Goal: Information Seeking & Learning: Check status

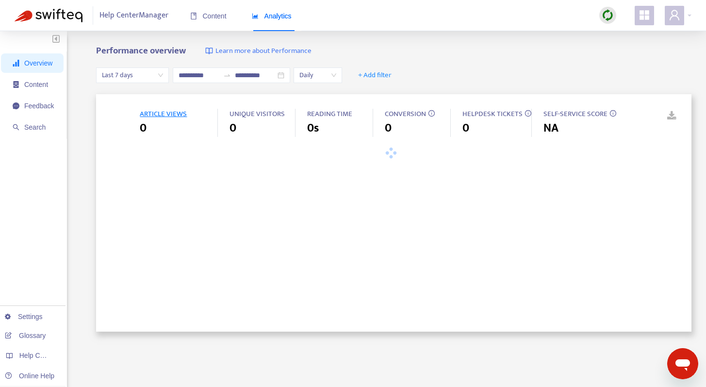
type input "**********"
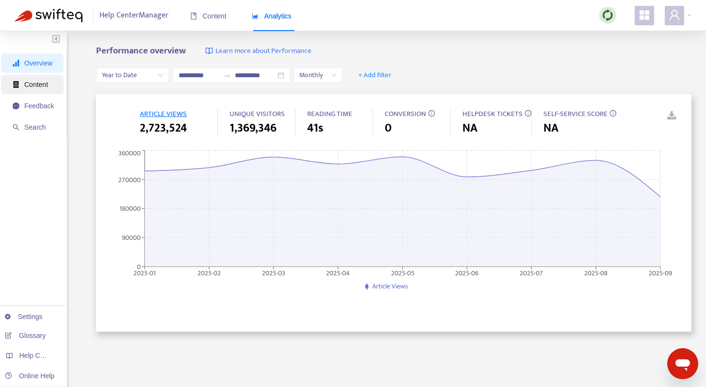
click at [40, 87] on span "Content" at bounding box center [36, 85] width 24 height 8
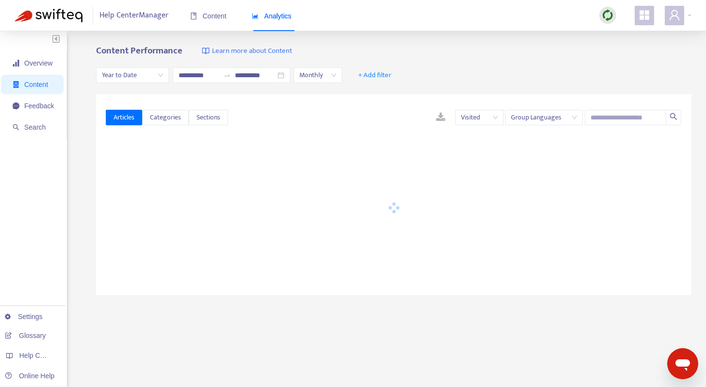
click at [154, 76] on span "Year to Date" at bounding box center [132, 75] width 61 height 15
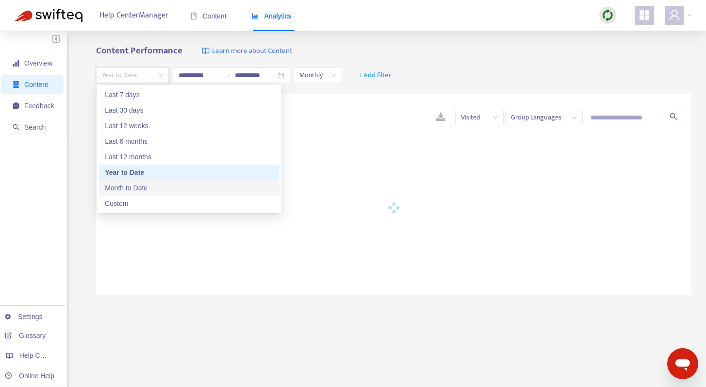
click at [138, 187] on div "Month to Date" at bounding box center [189, 188] width 169 height 11
type input "**********"
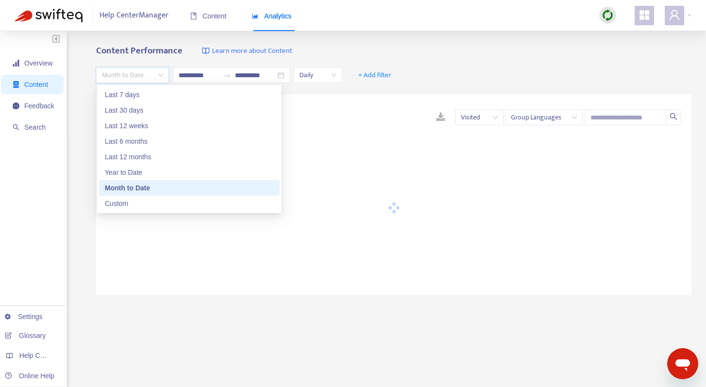
click at [129, 81] on span "Month to Date" at bounding box center [132, 75] width 61 height 15
click at [138, 109] on div "Last 30 days" at bounding box center [189, 110] width 169 height 11
type input "**********"
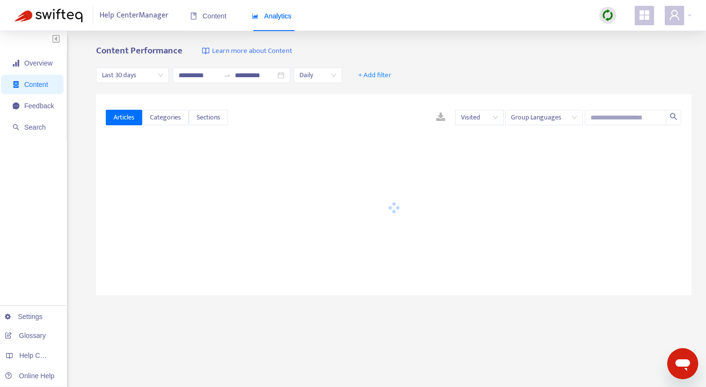
click at [422, 68] on div "**********" at bounding box center [394, 75] width 596 height 37
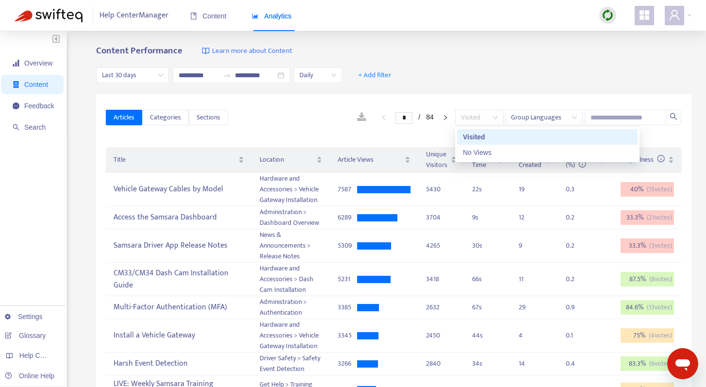
click at [488, 123] on span "Visited" at bounding box center [479, 117] width 37 height 15
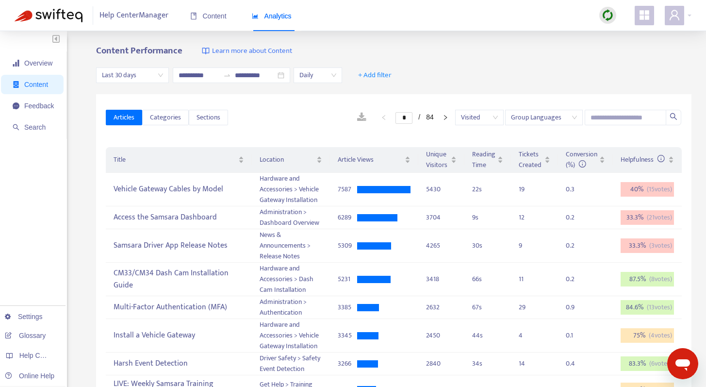
click at [467, 91] on div "**********" at bounding box center [394, 75] width 596 height 37
click at [381, 71] on span "+ Add filter" at bounding box center [375, 75] width 34 height 12
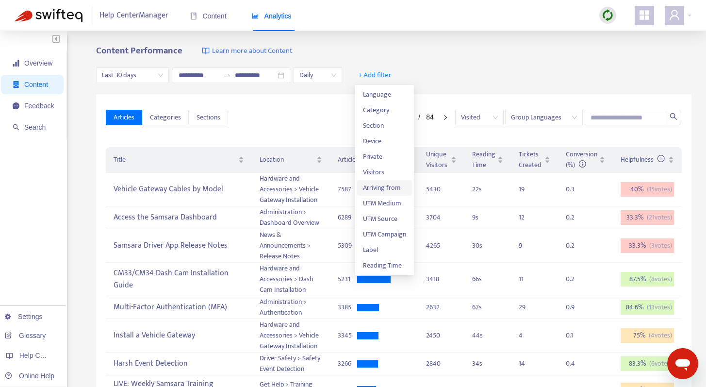
click at [385, 184] on span "Arriving from" at bounding box center [384, 188] width 43 height 11
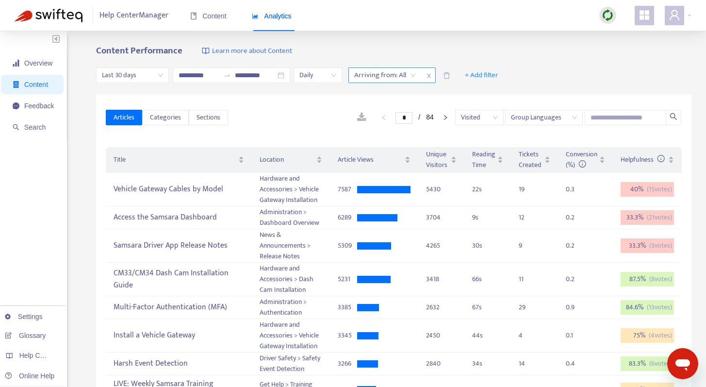
click at [392, 76] on div at bounding box center [380, 75] width 59 height 12
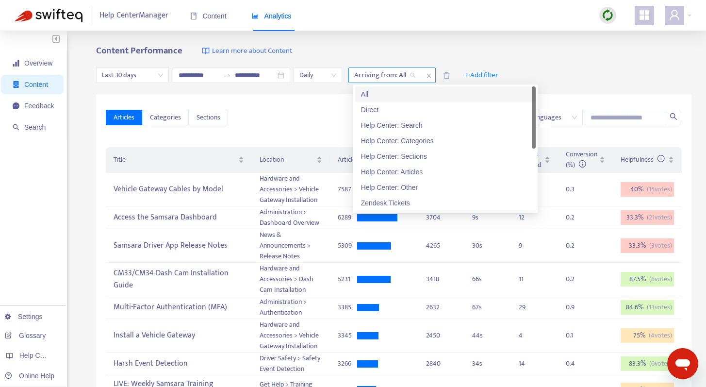
click at [432, 77] on icon "close" at bounding box center [429, 76] width 6 height 6
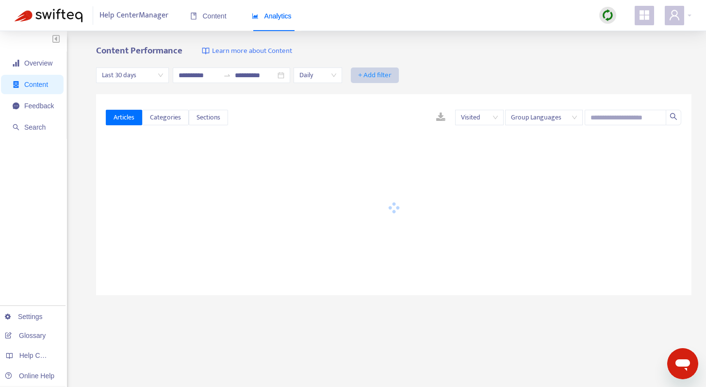
click at [379, 74] on span "+ Add filter" at bounding box center [375, 75] width 34 height 12
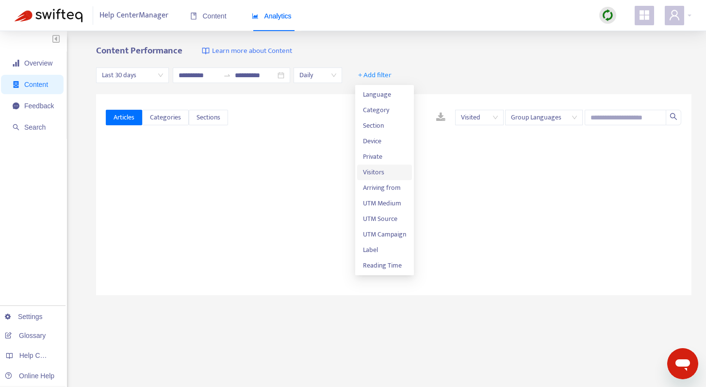
click at [372, 175] on span "Visitors" at bounding box center [384, 172] width 43 height 11
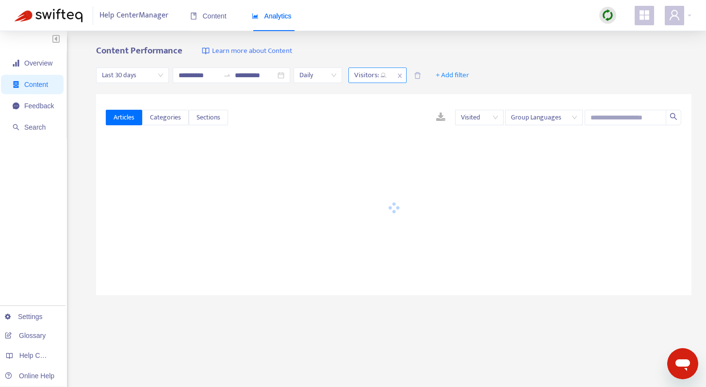
click at [374, 73] on div at bounding box center [366, 75] width 30 height 12
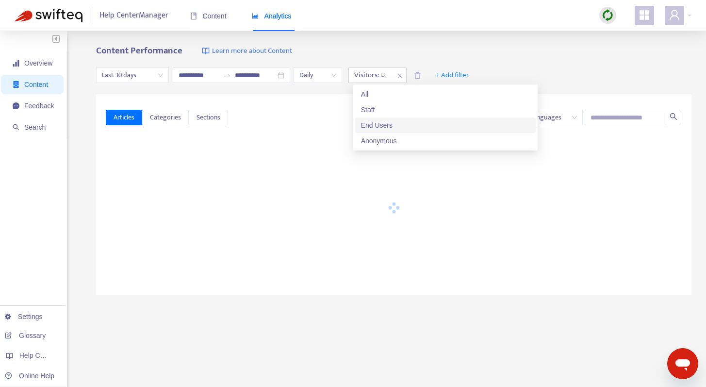
click at [376, 129] on div "End Users" at bounding box center [445, 125] width 169 height 11
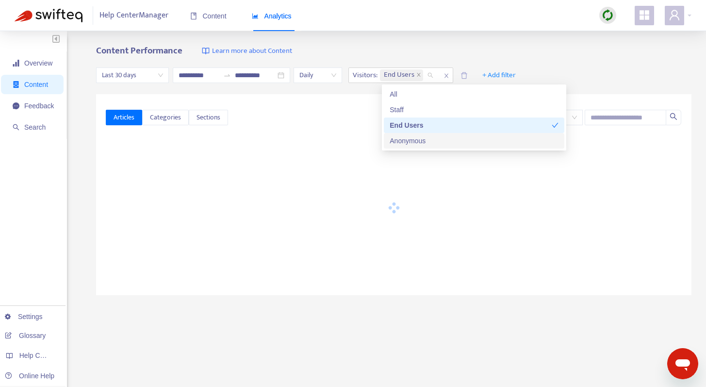
click at [410, 140] on div "Anonymous" at bounding box center [474, 140] width 169 height 11
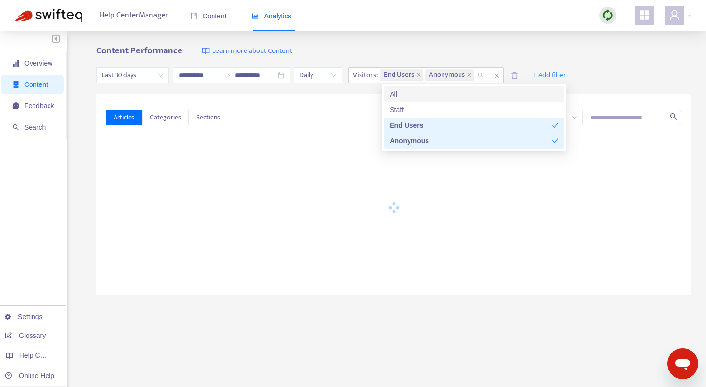
click at [457, 57] on div "**********" at bounding box center [394, 75] width 596 height 37
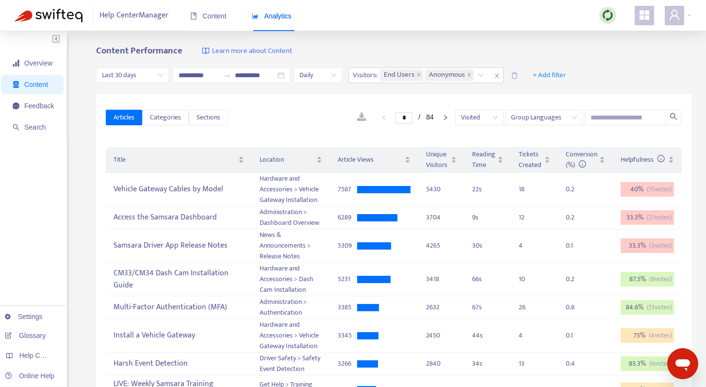
click at [311, 72] on span "Daily" at bounding box center [318, 75] width 37 height 15
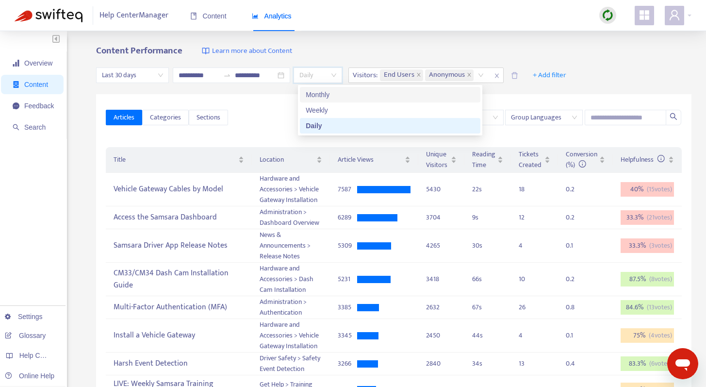
click at [345, 45] on div "**********" at bounding box center [353, 336] width 706 height 610
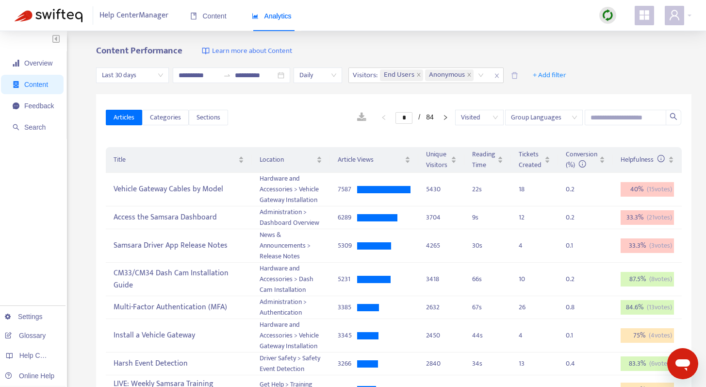
click at [360, 117] on link at bounding box center [362, 117] width 29 height 15
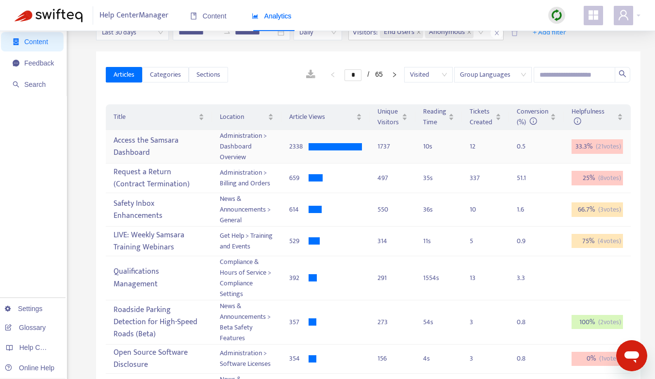
scroll to position [41, 0]
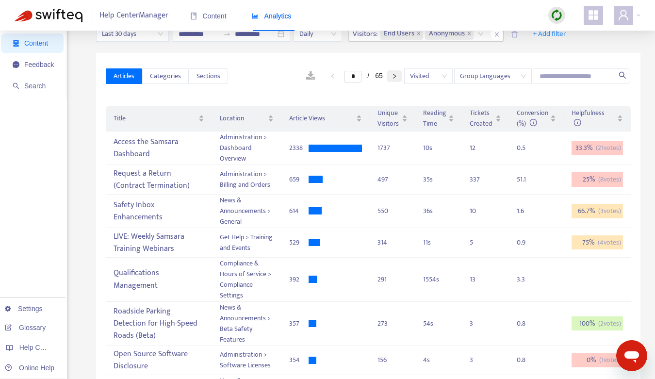
click at [396, 78] on icon "right" at bounding box center [395, 76] width 6 height 6
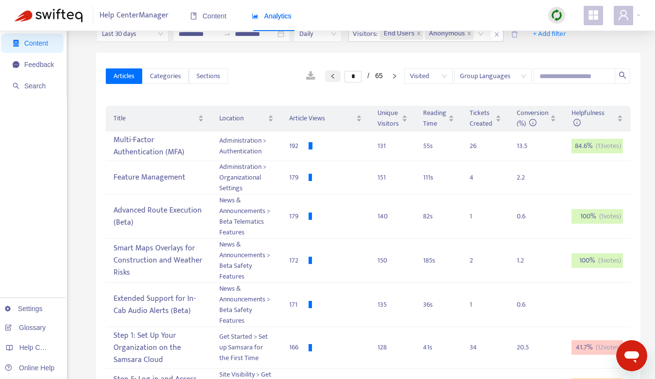
click at [325, 77] on button "button" at bounding box center [333, 76] width 16 height 12
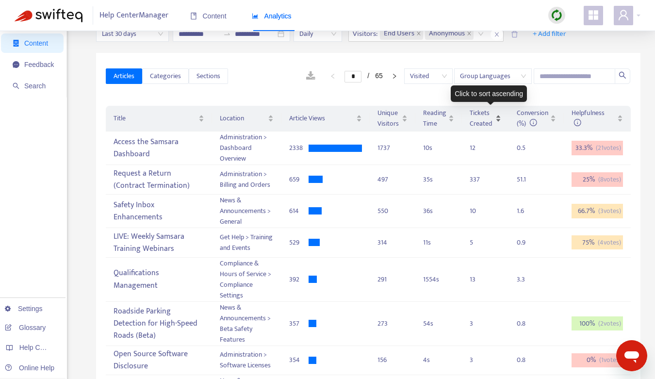
click at [502, 119] on div "Tickets Created" at bounding box center [486, 118] width 32 height 21
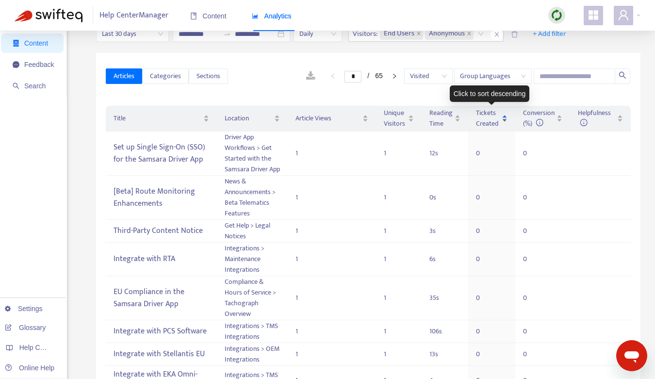
click at [504, 117] on div "Tickets Created" at bounding box center [492, 118] width 32 height 21
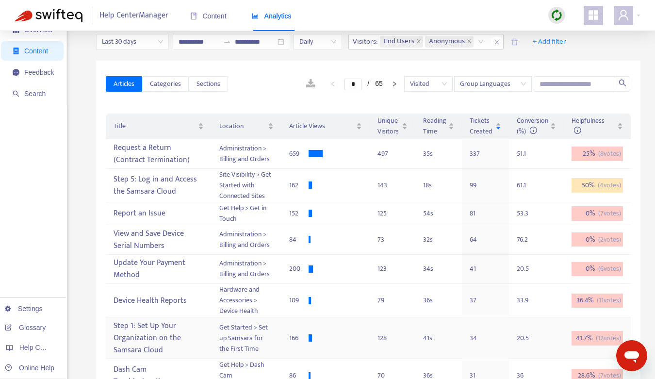
scroll to position [1, 0]
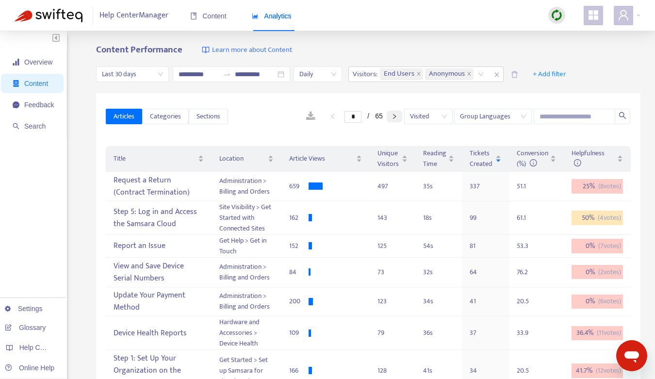
click at [391, 116] on button "button" at bounding box center [395, 117] width 16 height 12
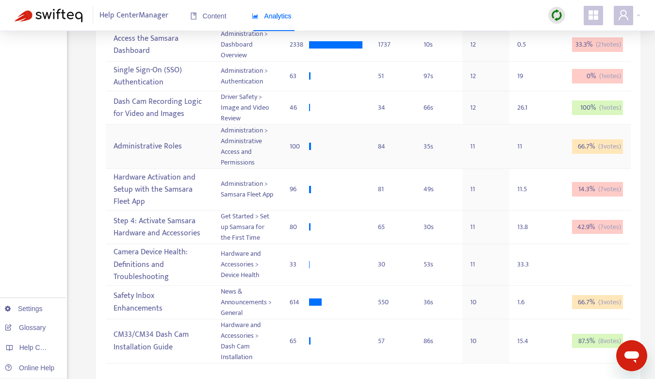
scroll to position [0, 0]
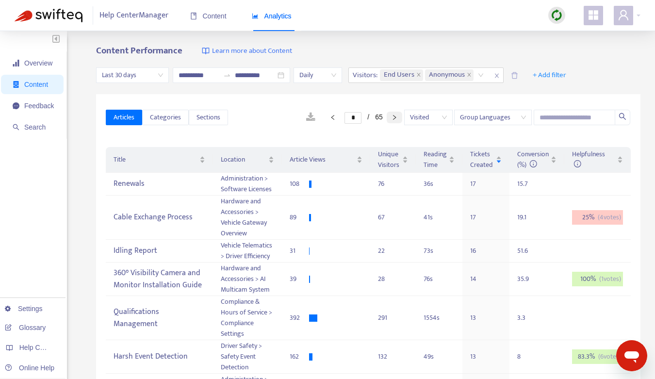
click at [394, 116] on icon "right" at bounding box center [394, 117] width 3 height 5
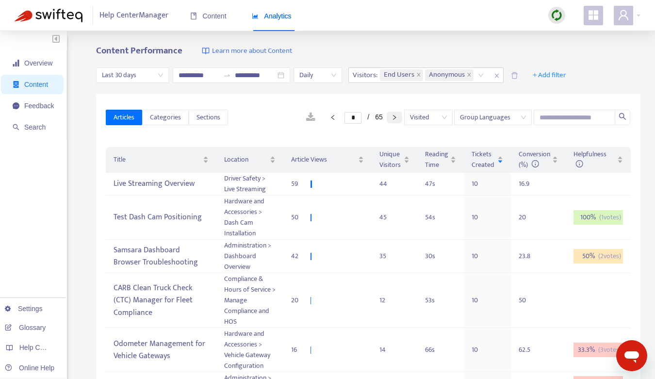
click at [391, 122] on button "button" at bounding box center [395, 118] width 16 height 12
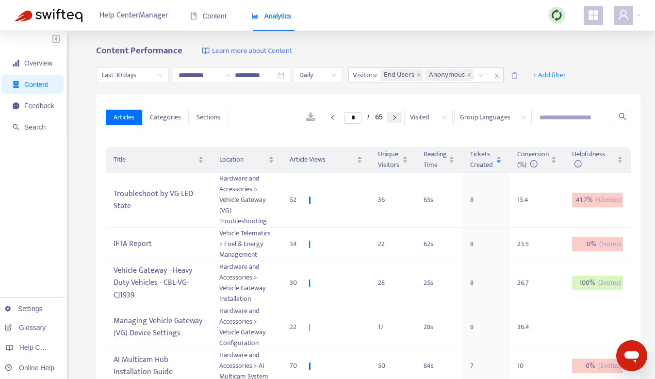
click at [391, 122] on button "button" at bounding box center [395, 118] width 16 height 12
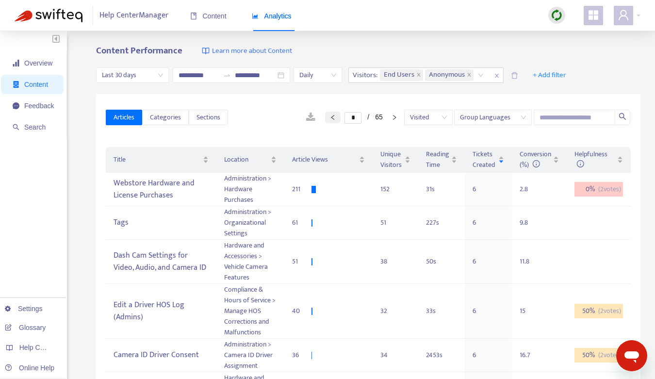
click at [331, 120] on button "button" at bounding box center [333, 118] width 16 height 12
type input "*"
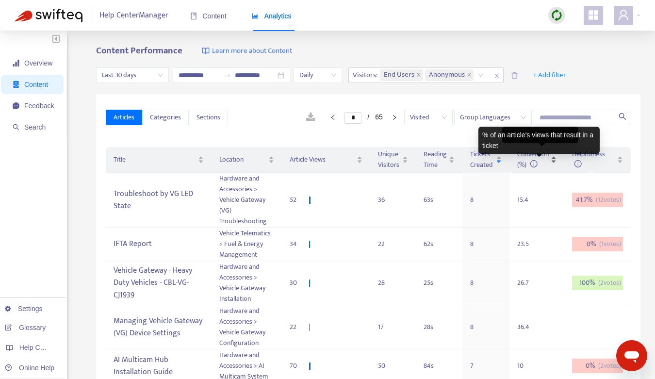
click at [538, 164] on icon at bounding box center [534, 164] width 8 height 8
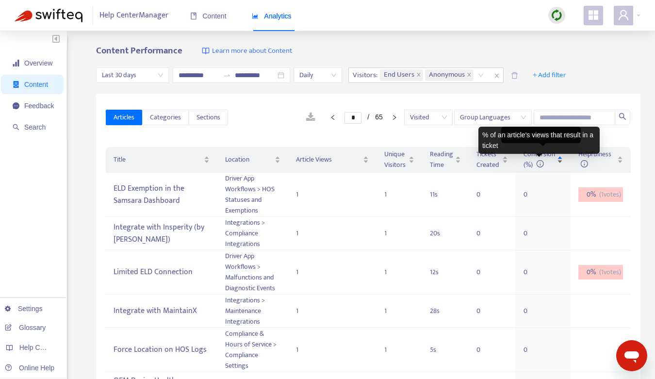
click at [540, 164] on icon at bounding box center [541, 164] width 8 height 8
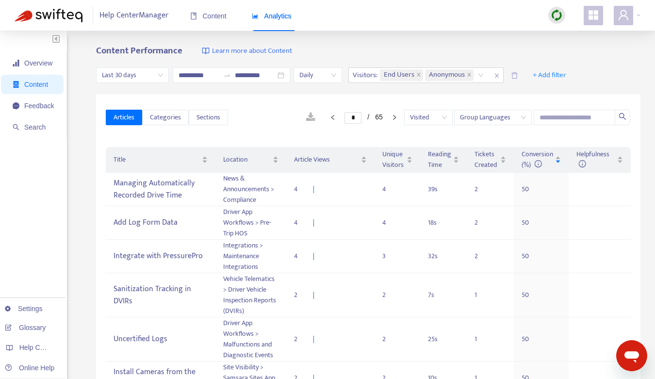
click at [38, 83] on span "Content" at bounding box center [36, 85] width 24 height 8
click at [49, 68] on span "Overview" at bounding box center [33, 62] width 41 height 19
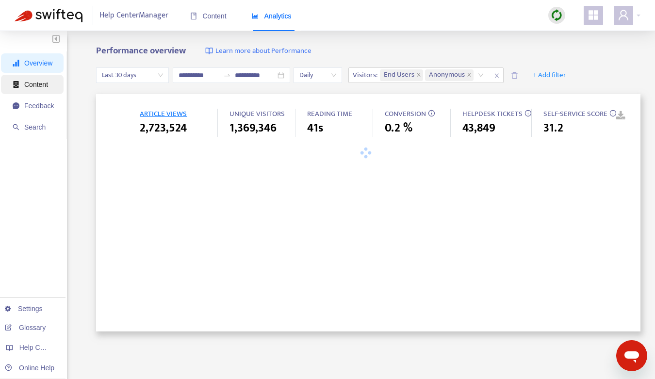
click at [51, 83] on span "Content" at bounding box center [33, 84] width 41 height 19
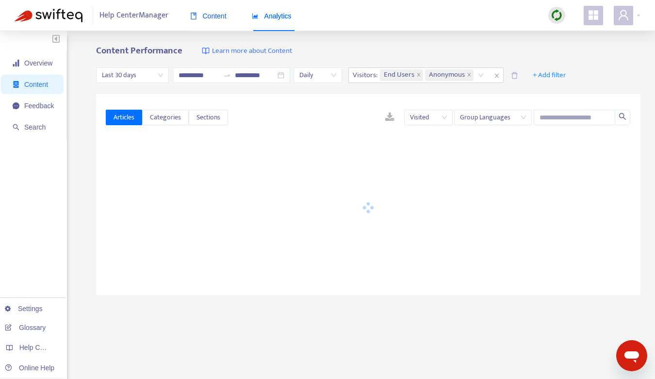
click at [217, 19] on span "Content" at bounding box center [208, 16] width 36 height 8
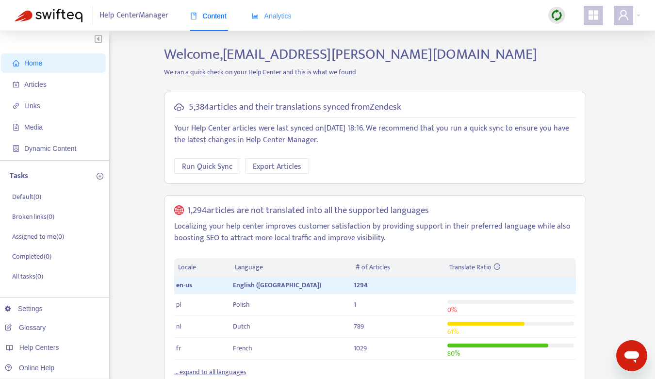
click at [264, 26] on div "Analytics" at bounding box center [272, 16] width 40 height 30
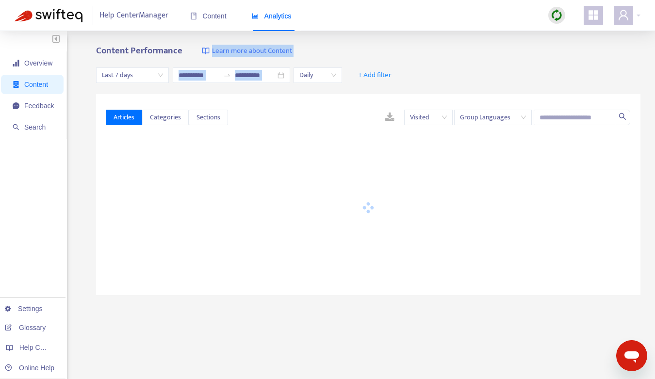
drag, startPoint x: 566, startPoint y: 58, endPoint x: 573, endPoint y: 52, distance: 9.7
click at [581, 42] on div "**********" at bounding box center [327, 322] width 655 height 583
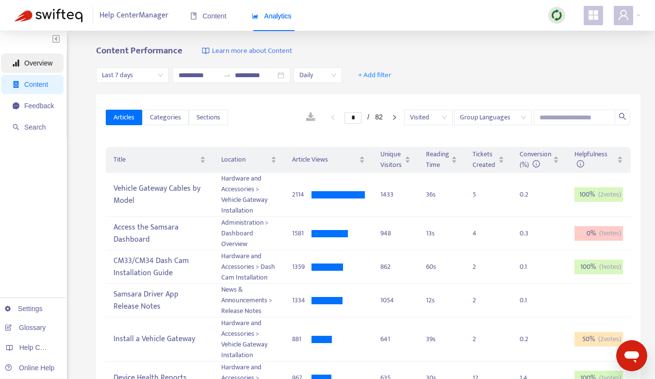
click at [45, 57] on span "Overview" at bounding box center [33, 62] width 41 height 19
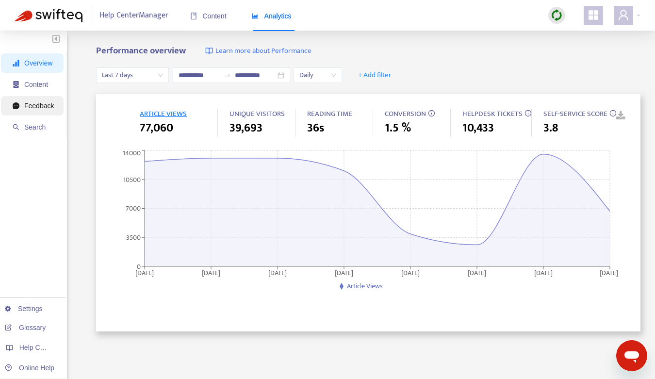
click at [37, 105] on span "Feedback" at bounding box center [39, 106] width 30 height 8
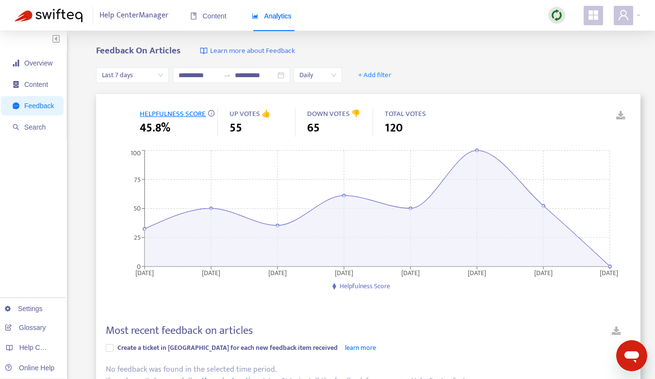
click at [149, 78] on span "Last 7 days" at bounding box center [132, 75] width 61 height 15
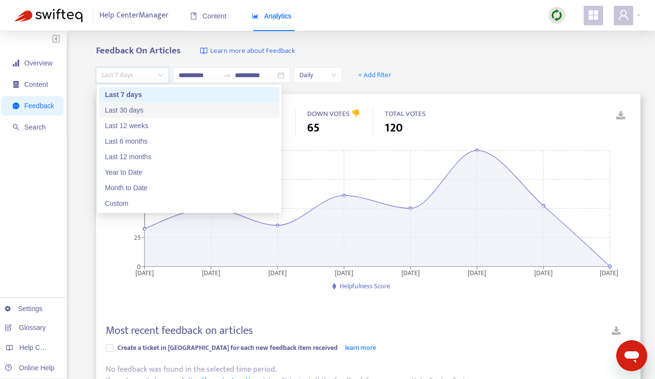
click at [142, 110] on div "Last 30 days" at bounding box center [189, 110] width 169 height 11
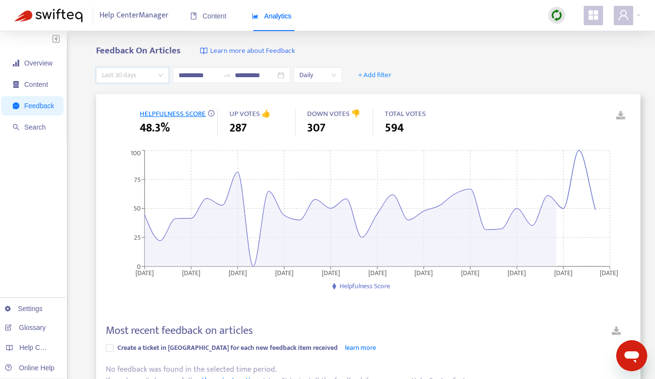
click at [142, 72] on span "Last 30 days" at bounding box center [132, 75] width 61 height 15
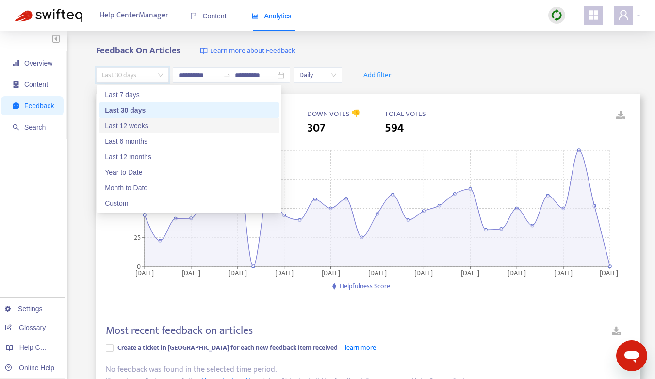
click at [136, 123] on div "Last 12 weeks" at bounding box center [189, 125] width 169 height 11
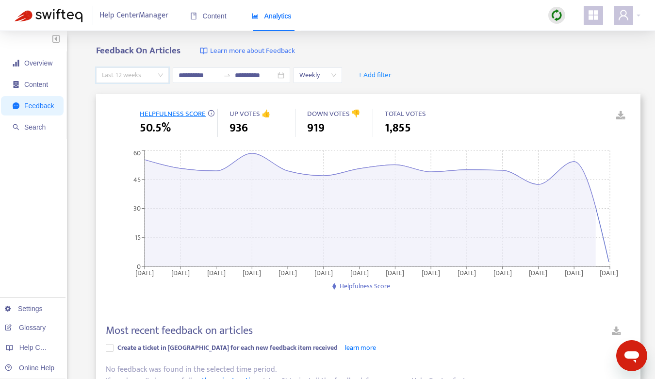
click at [148, 79] on span "Last 12 weeks" at bounding box center [132, 75] width 61 height 15
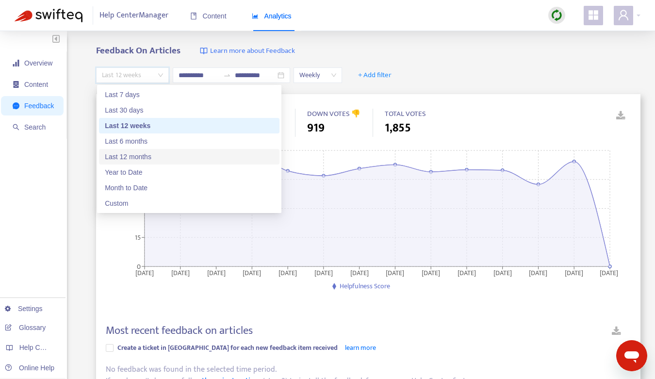
click at [143, 156] on div "Last 12 months" at bounding box center [189, 156] width 169 height 11
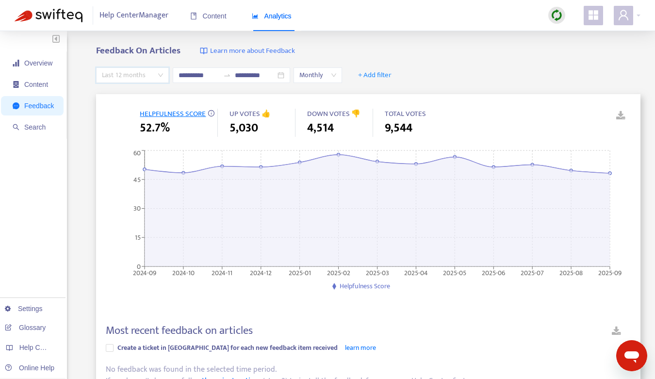
click at [143, 76] on span "Last 12 months" at bounding box center [132, 75] width 61 height 15
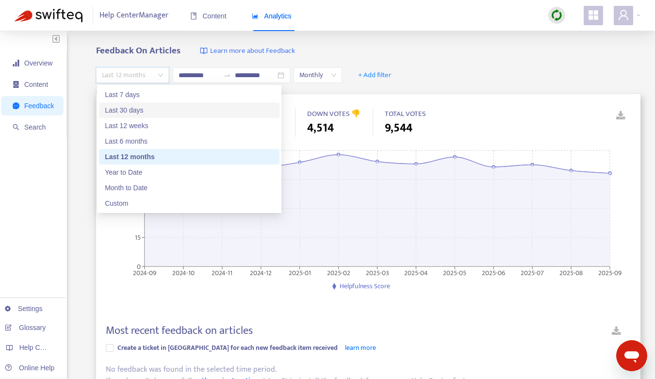
click at [158, 110] on div "Last 30 days" at bounding box center [189, 110] width 169 height 11
type input "**********"
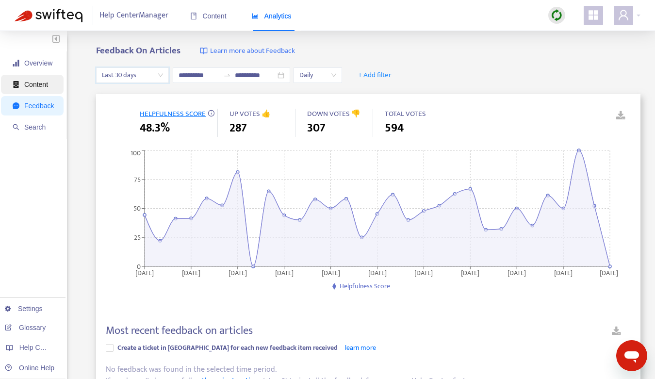
click at [36, 86] on span "Content" at bounding box center [36, 85] width 24 height 8
